Goal: Book appointment/travel/reservation

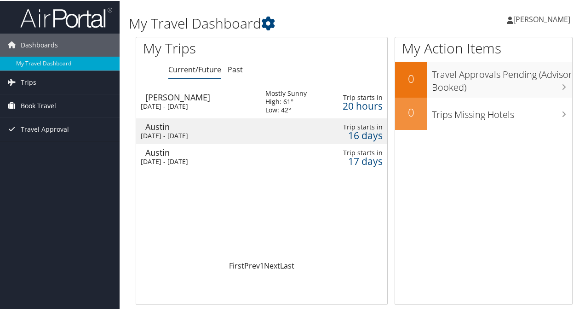
click at [58, 98] on link "Book Travel" at bounding box center [60, 104] width 120 height 23
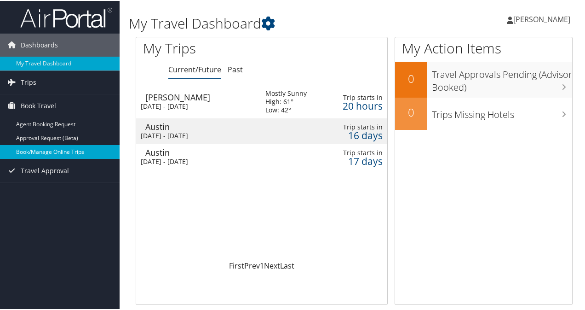
click at [42, 149] on link "Book/Manage Online Trips" at bounding box center [60, 151] width 120 height 14
